Goal: Task Accomplishment & Management: Manage account settings

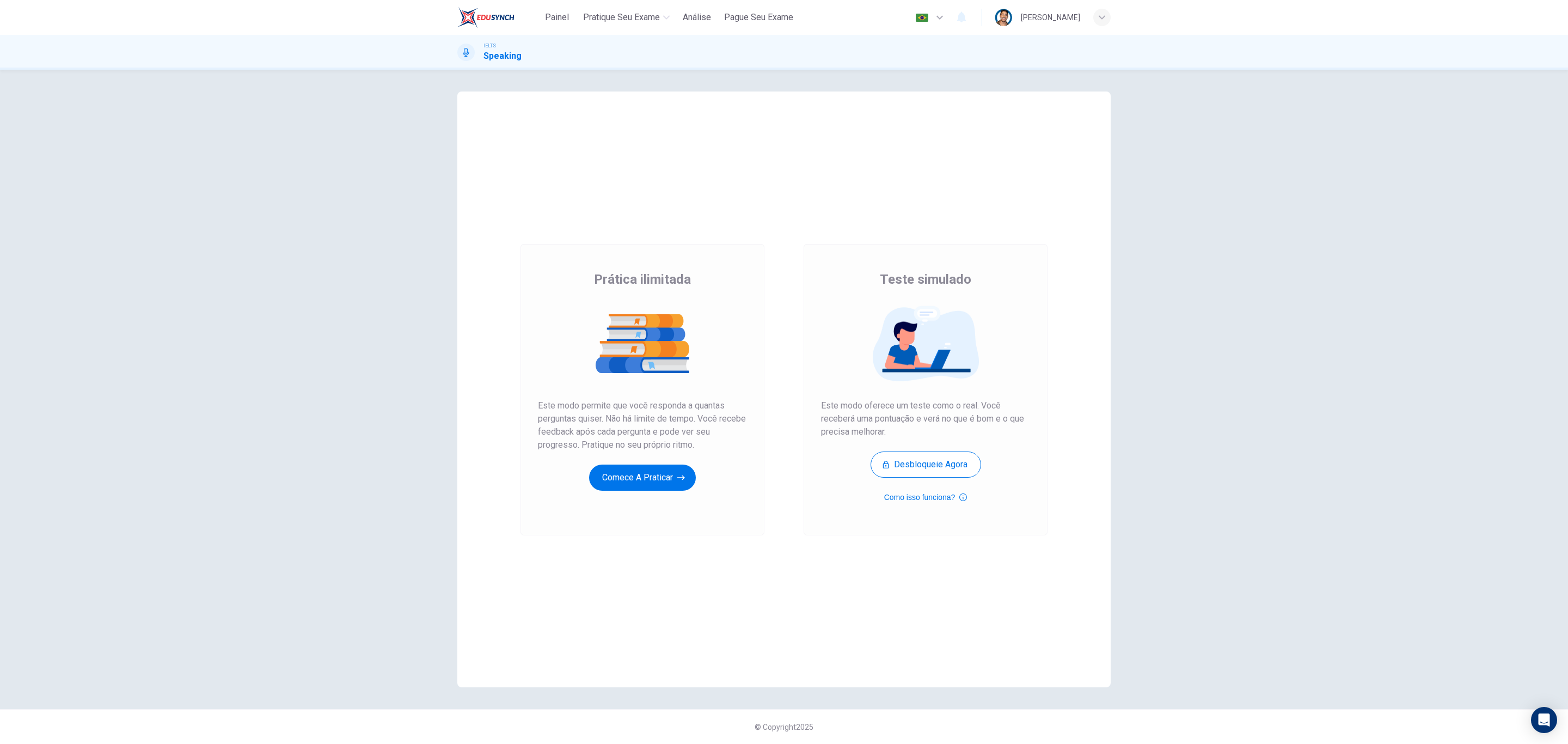
click at [1033, 6] on div "Português pt ​ [PERSON_NAME]" at bounding box center [1010, 18] width 200 height 23
click at [1073, 31] on div "Painel Pratique seu exame [PERSON_NAME] Seu Exame Português pt ​ [PERSON_NAME]" at bounding box center [783, 17] width 653 height 35
click at [1077, 18] on div "[PERSON_NAME]" at bounding box center [1050, 17] width 59 height 13
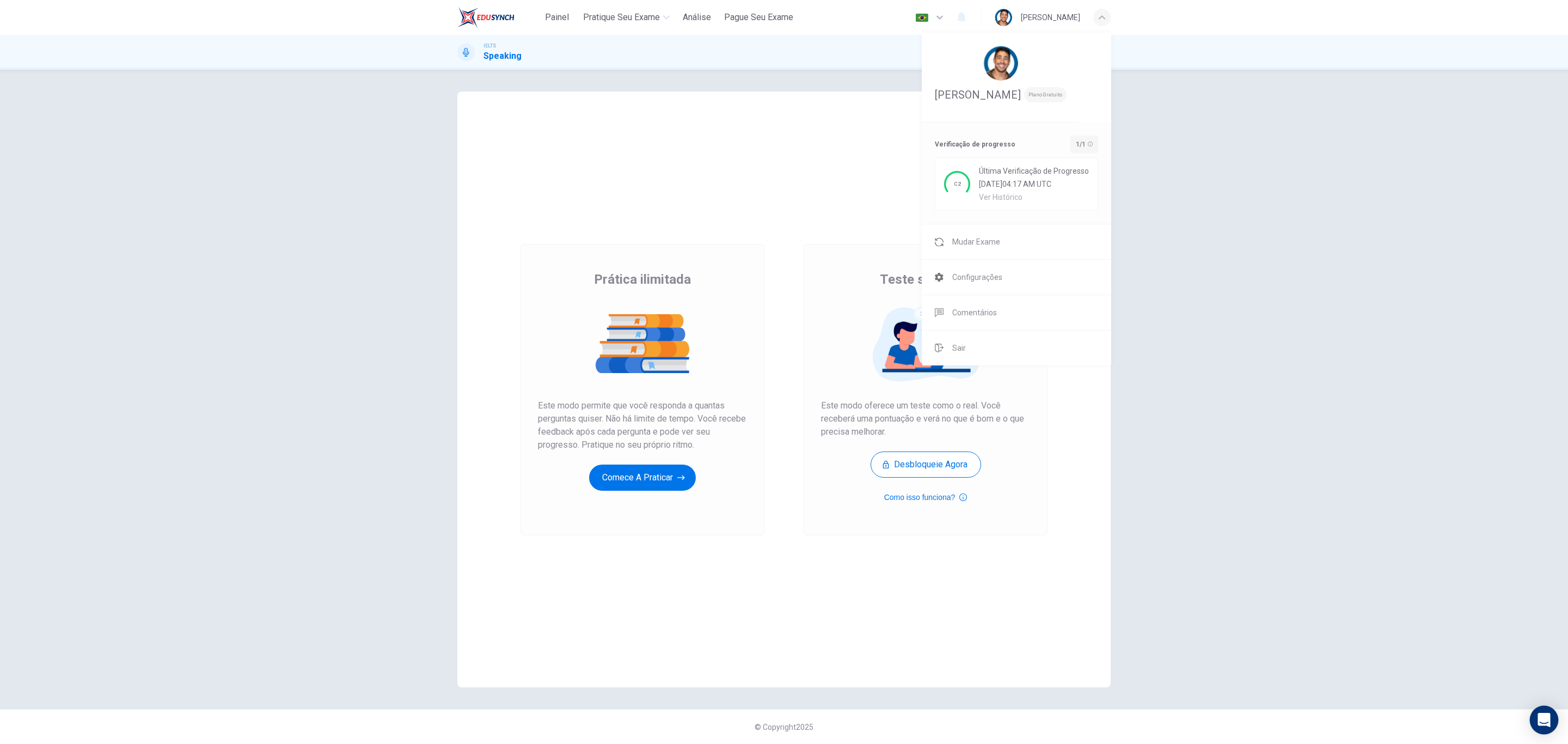
click at [1554, 720] on div "Open Intercom Messenger" at bounding box center [1544, 720] width 29 height 29
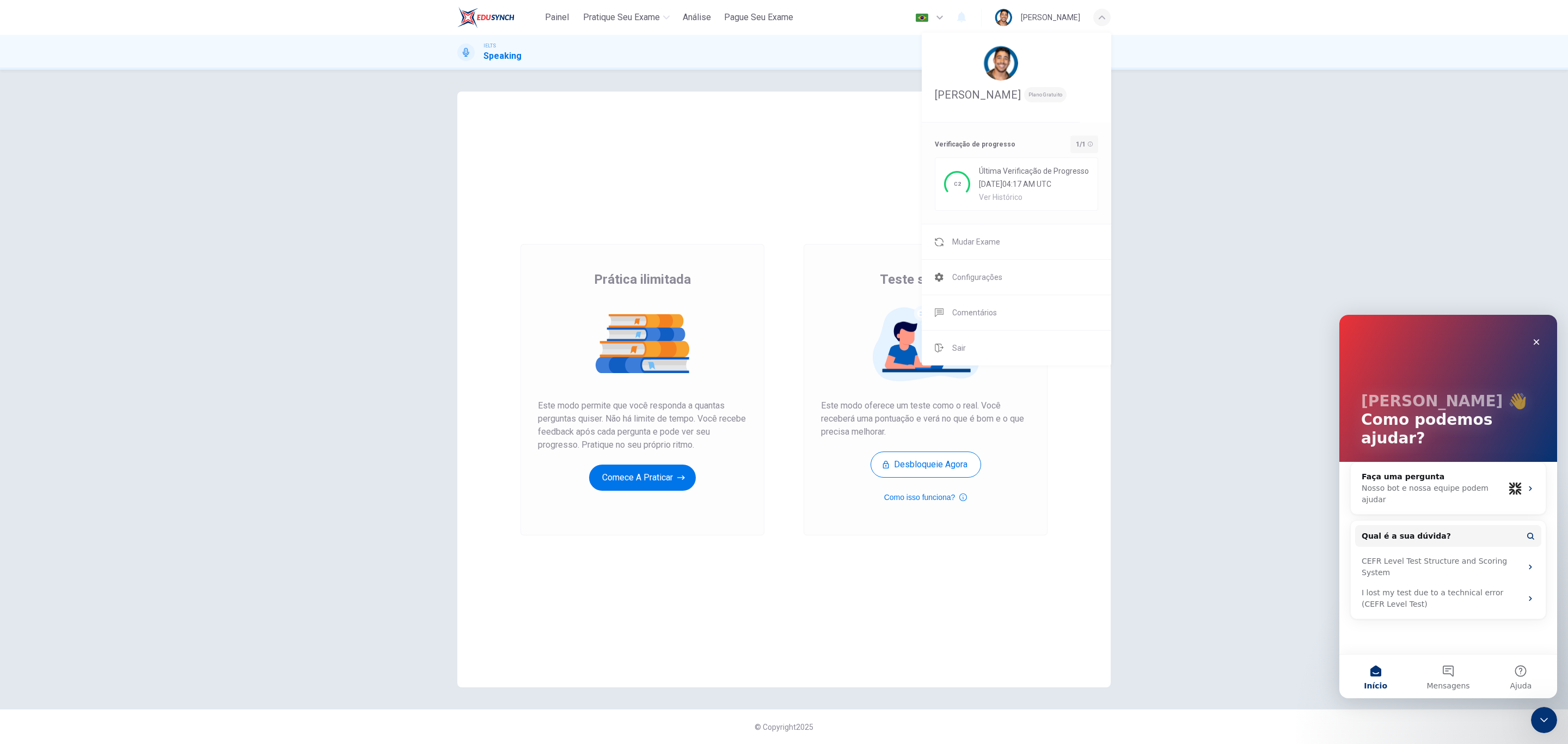
click at [1466, 488] on div "Faça uma pergunta Nosso bot e nossa equipe podem ajudar [PERSON_NAME] é a sua d…" at bounding box center [1448, 542] width 196 height 163
click at [1441, 525] on button "Qual é a sua dúvida?" at bounding box center [1448, 536] width 186 height 22
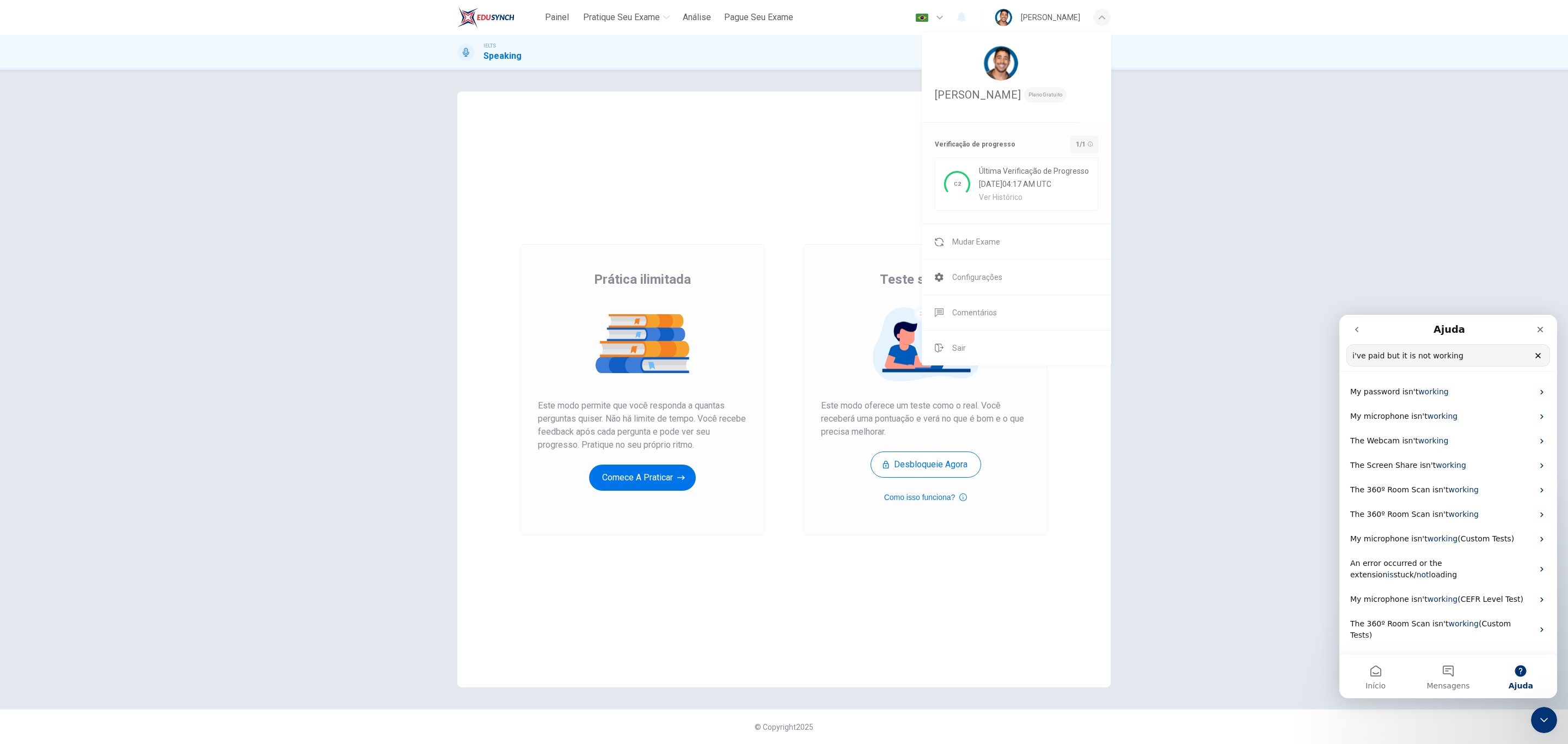
drag, startPoint x: 1496, startPoint y: 354, endPoint x: 1049, endPoint y: 306, distance: 449.6
click html "[PERSON_NAME] i've paid but it is not working Qual é a sua dúvida? My password …"
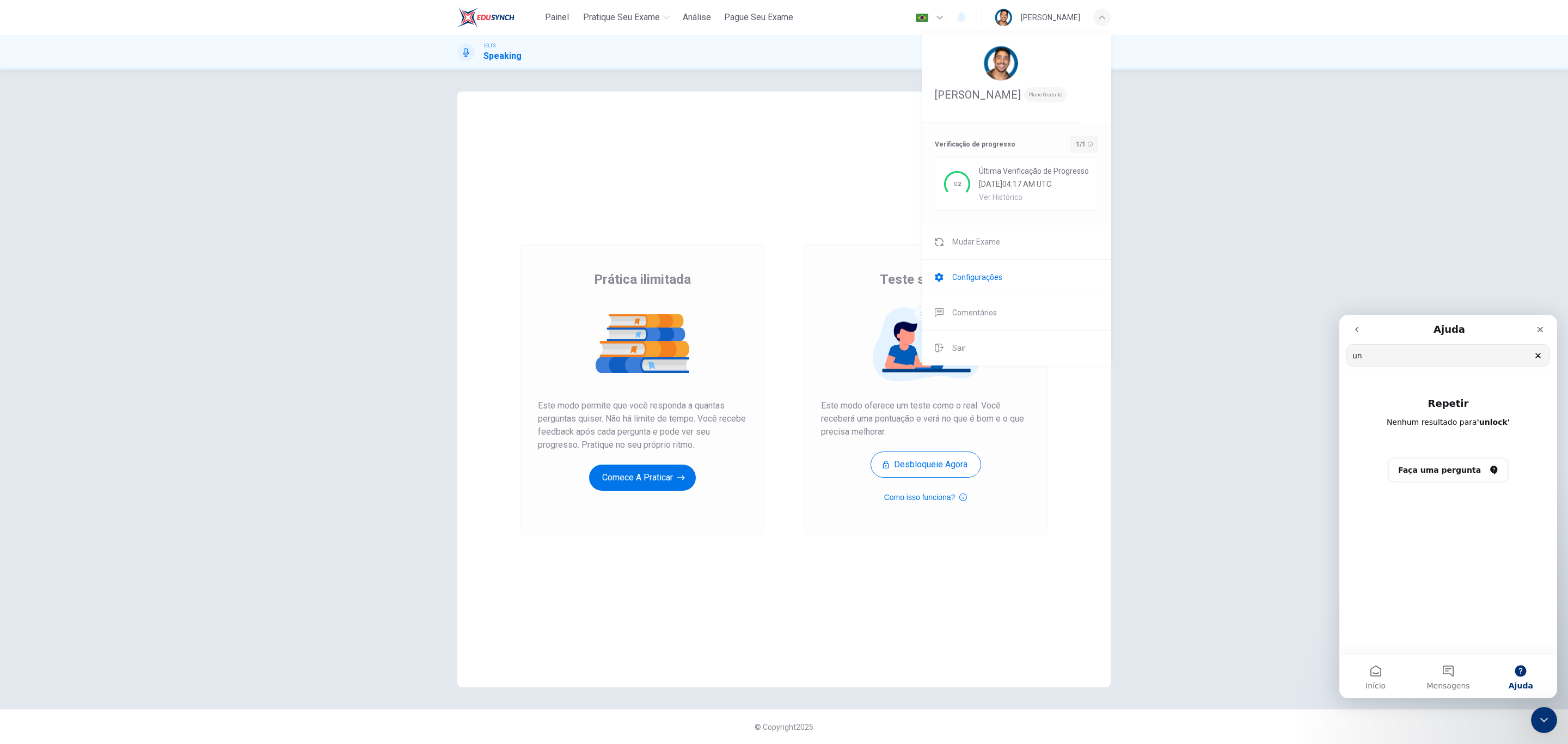
type input "u"
type input "l"
type input "f"
type input "p"
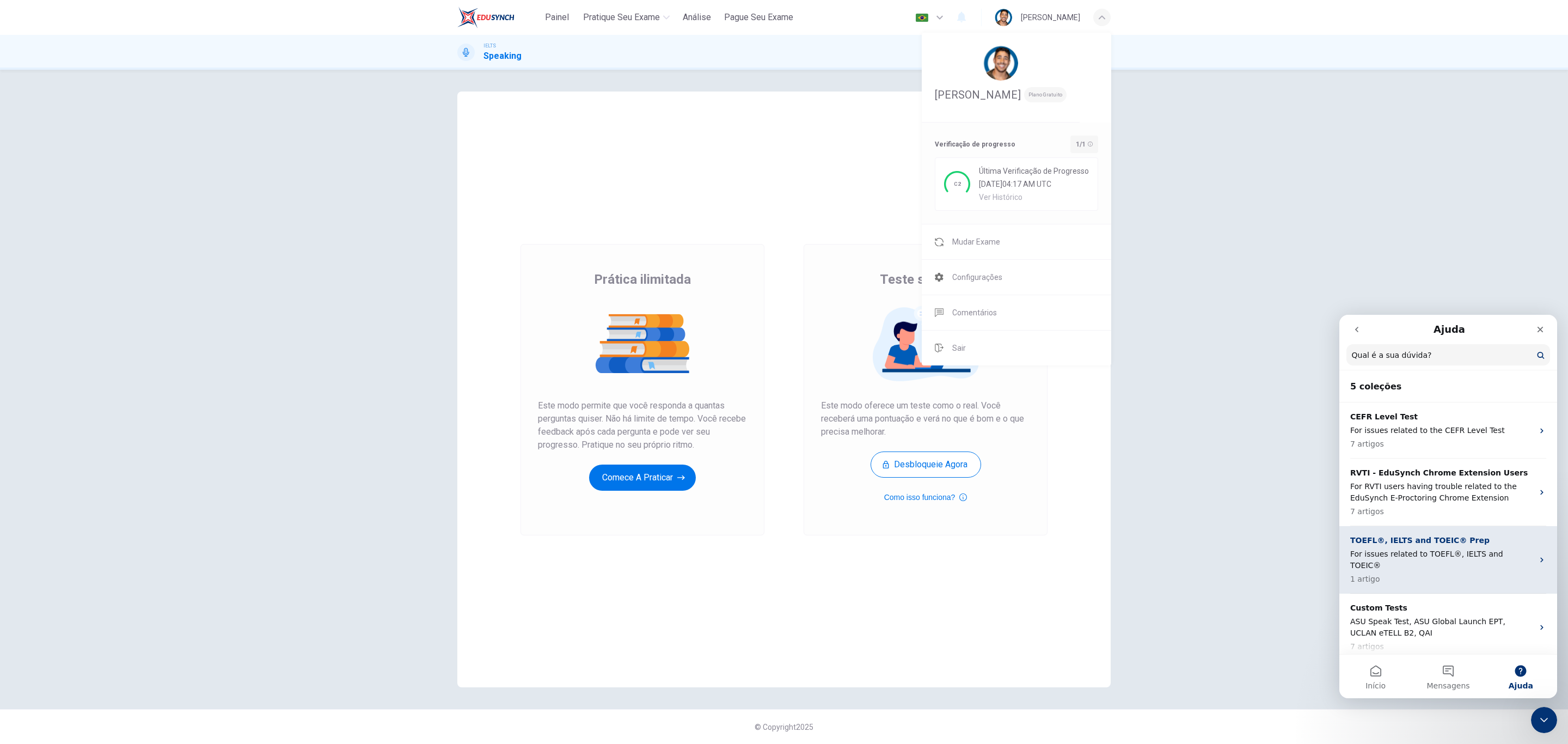
click at [1459, 574] on p "1 artigo" at bounding box center [1441, 579] width 183 height 12
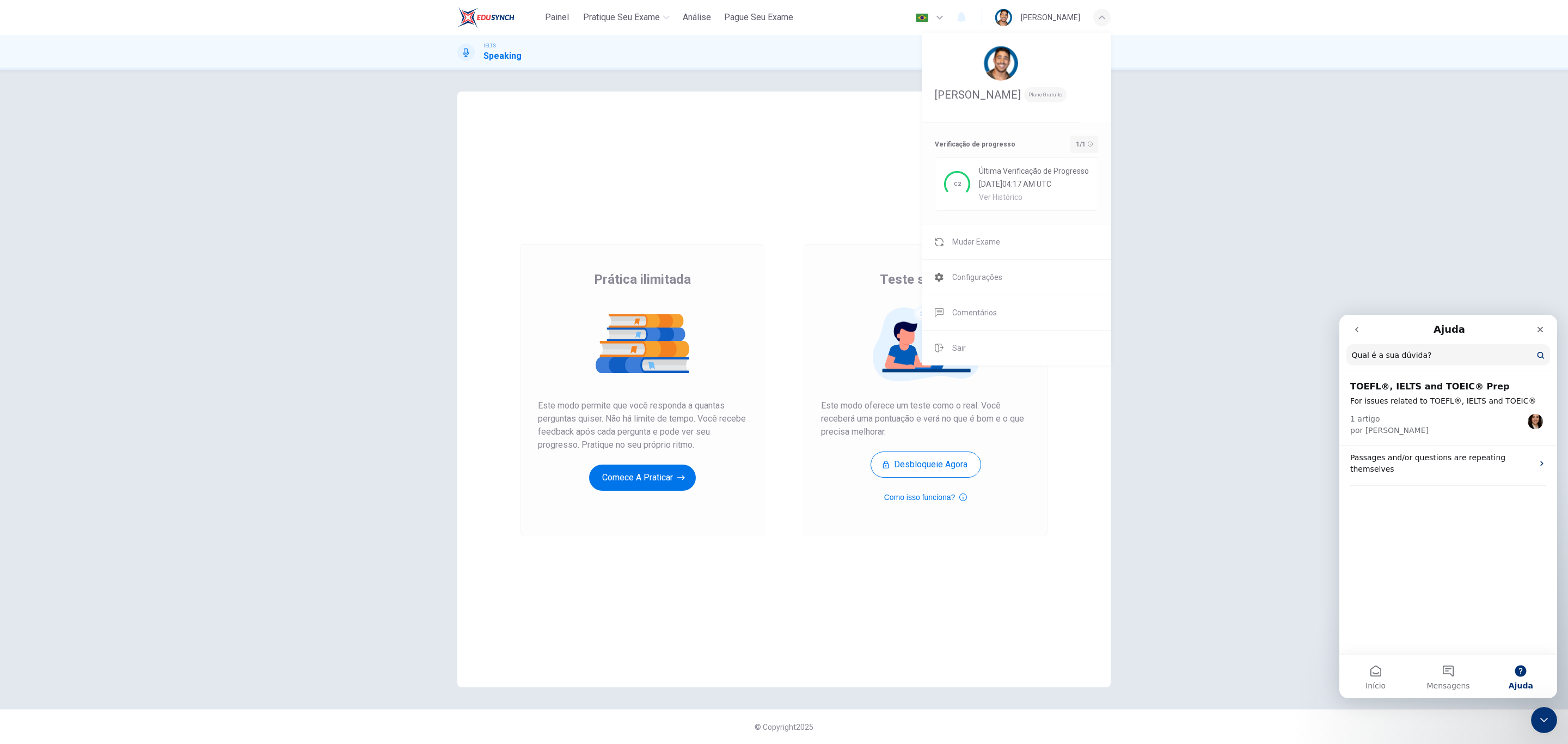
click at [1466, 399] on p "For issues related to TOEFL®, IELTS and TOEIC®" at bounding box center [1448, 401] width 196 height 12
click at [1409, 416] on div "1 artigo por [PERSON_NAME]" at bounding box center [1448, 421] width 196 height 29
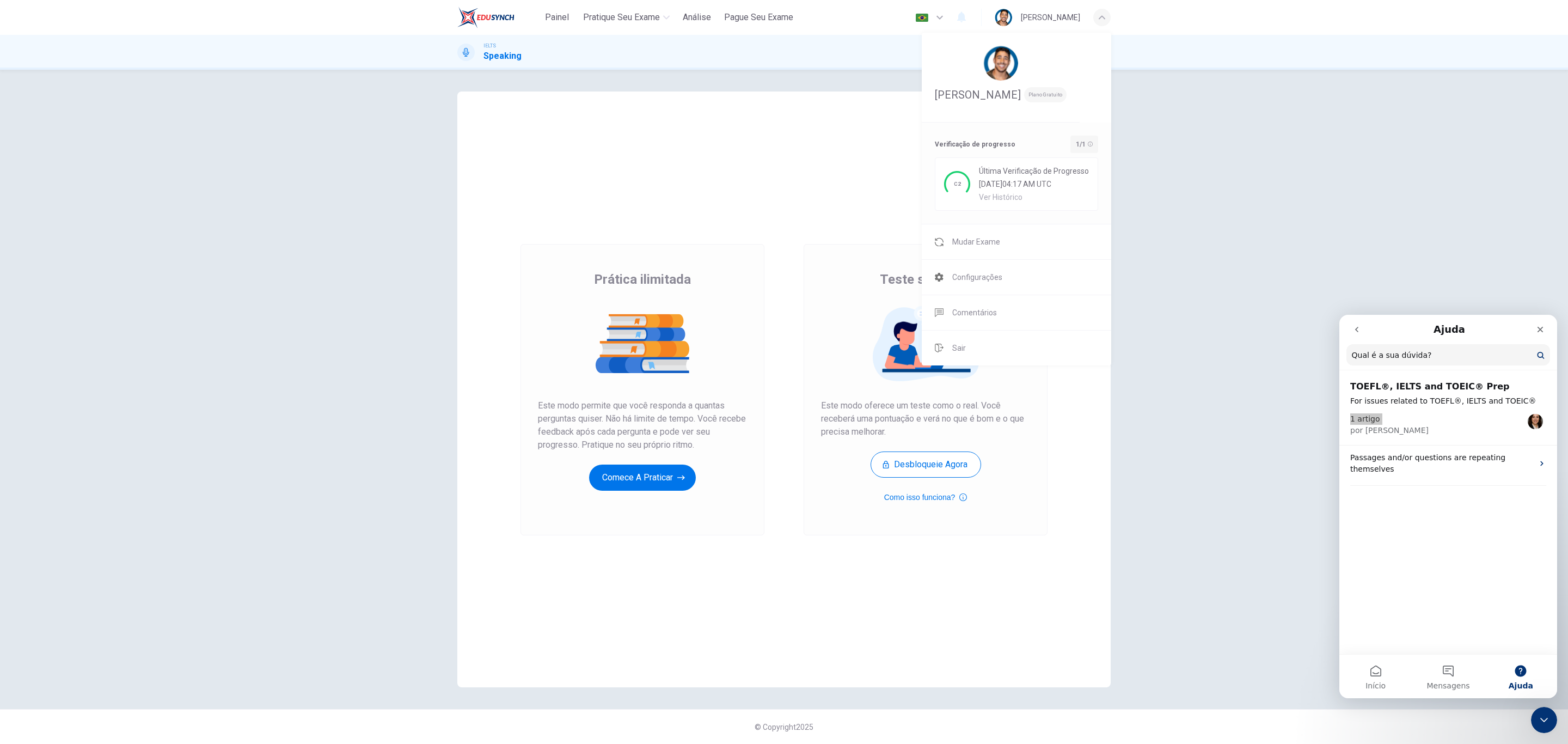
click at [1223, 342] on div at bounding box center [784, 372] width 1568 height 744
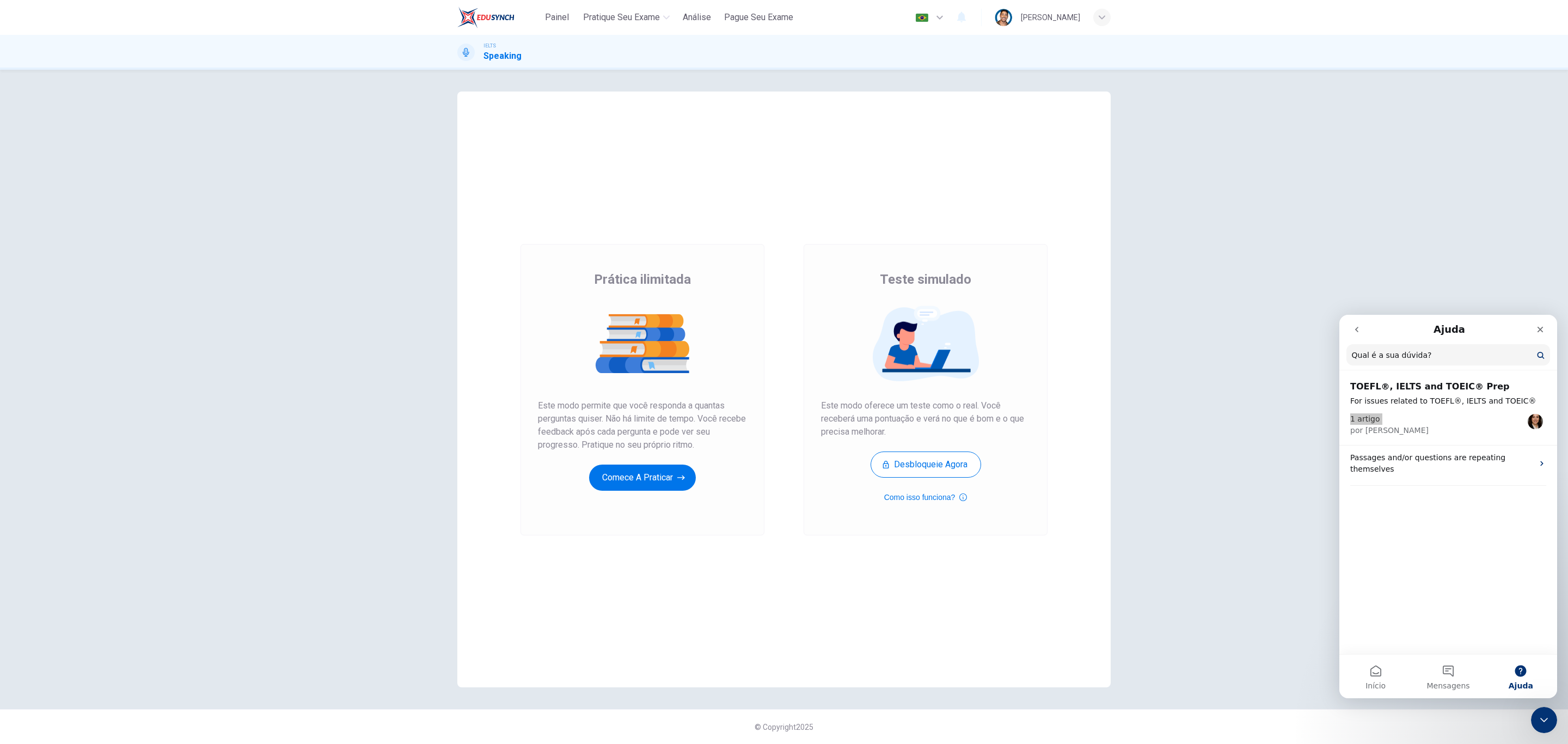
click at [1029, 3] on div "Painel Pratique seu exame [PERSON_NAME] Seu Exame Português pt ​ [PERSON_NAME]" at bounding box center [783, 17] width 653 height 35
click at [1023, 24] on div "[PERSON_NAME]" at bounding box center [1052, 17] width 116 height 18
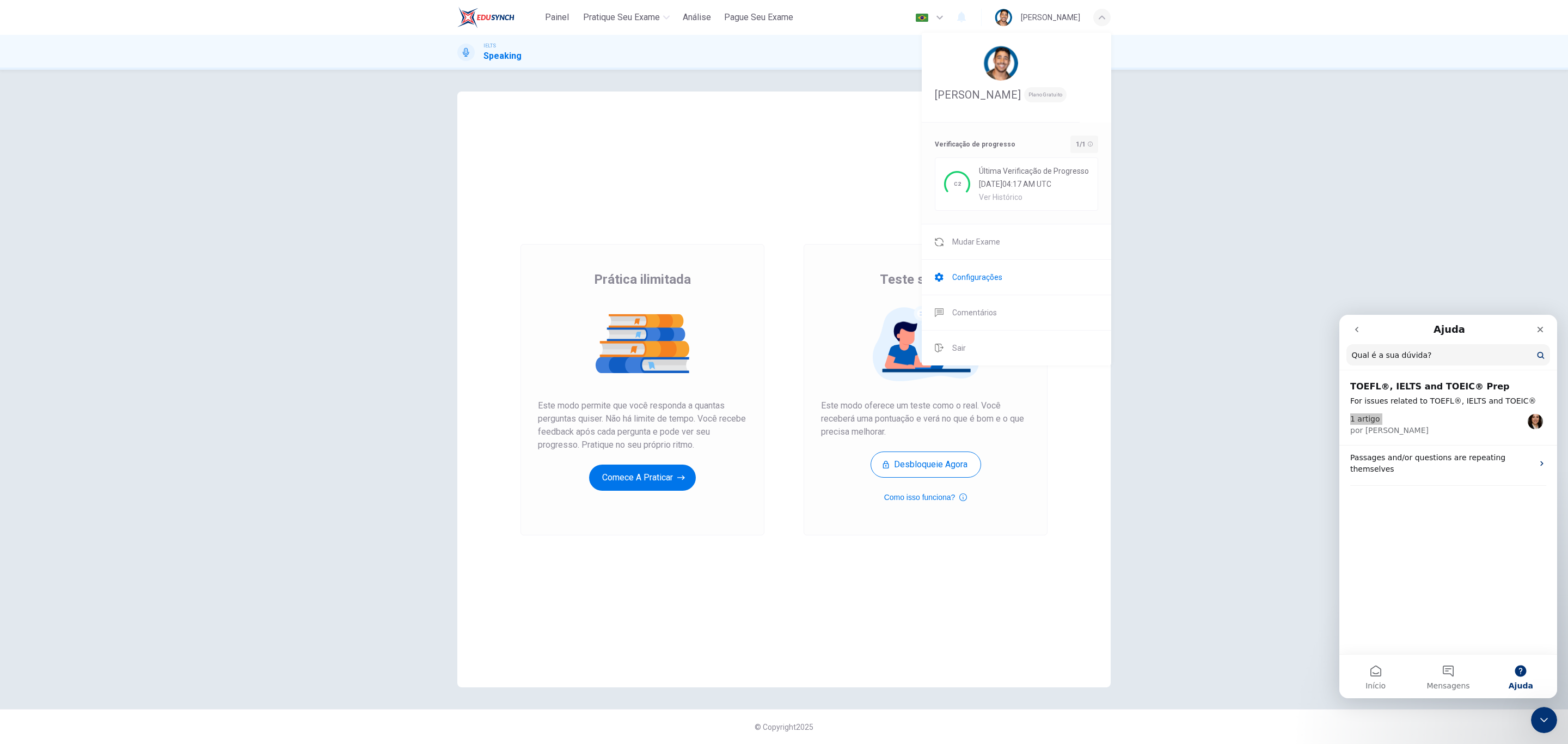
click at [993, 295] on li "Configurações" at bounding box center [1016, 277] width 189 height 35
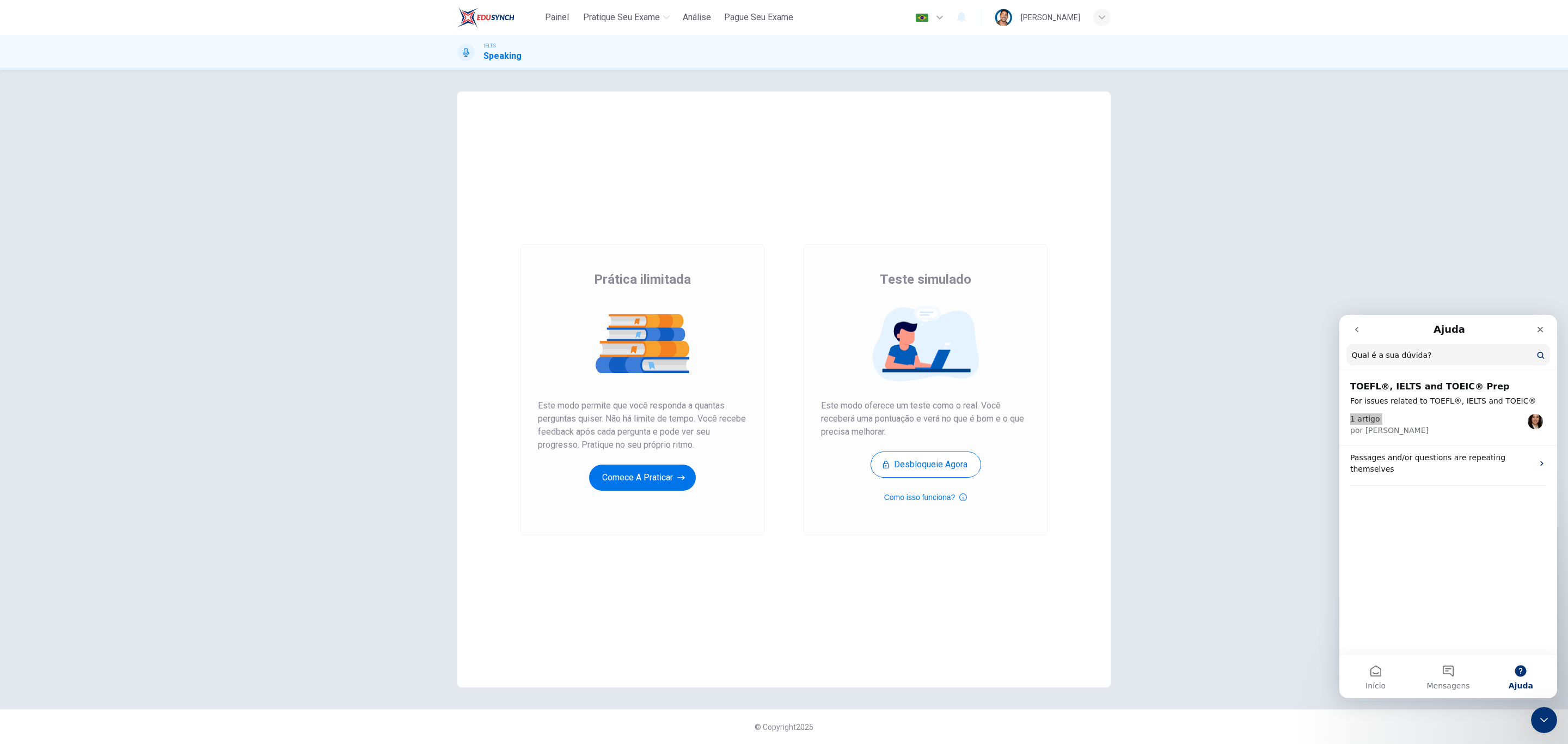
click at [993, 180] on li "Configurações" at bounding box center [1040, 170] width 142 height 19
